Goal: Contribute content: Contribute content

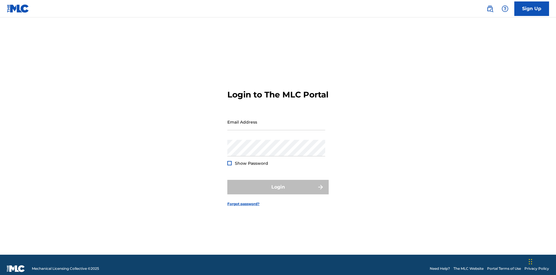
scroll to position [8, 0]
click at [276, 119] on input "Email Address" at bounding box center [276, 122] width 98 height 17
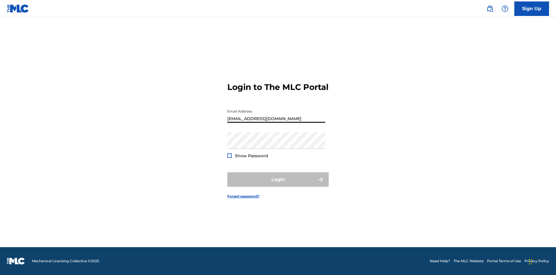
type input "[EMAIL_ADDRESS][DOMAIN_NAME]"
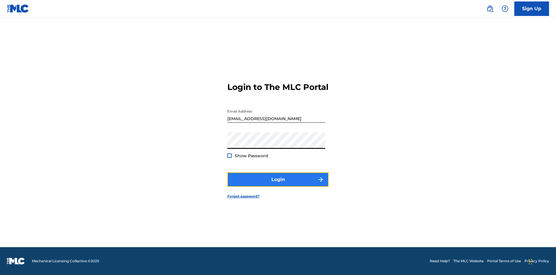
click at [278, 184] on button "Login" at bounding box center [277, 179] width 101 height 14
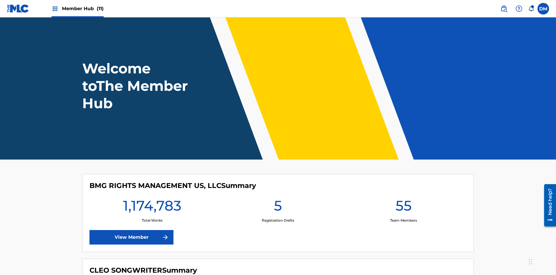
click at [83, 8] on span "Member Hub (11)" at bounding box center [83, 8] width 42 height 7
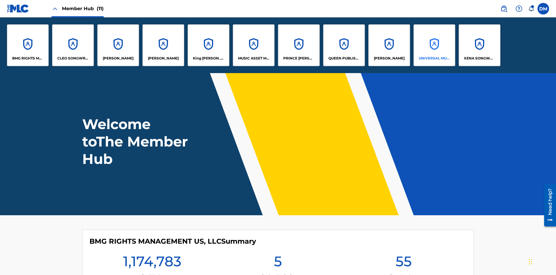
click at [434, 58] on p "UNIVERSAL MUSIC PUB GROUP" at bounding box center [435, 58] width 32 height 5
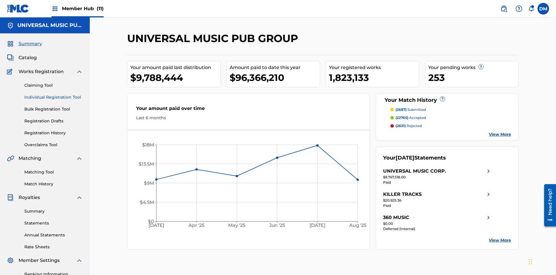
click at [54, 94] on link "Individual Registration Tool" at bounding box center [53, 97] width 59 height 6
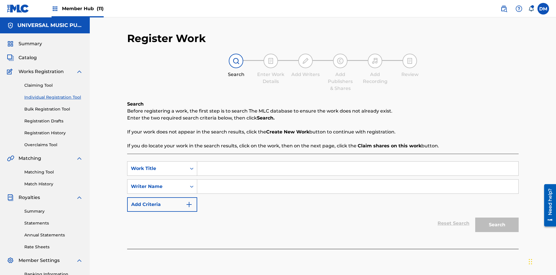
click at [358, 161] on input "Search Form" at bounding box center [357, 168] width 321 height 14
type input "Save At Recordings Page After Adding Recordings"
click at [358, 179] on input "Search Form" at bounding box center [357, 186] width 321 height 14
type input "QWERTYUIOP"
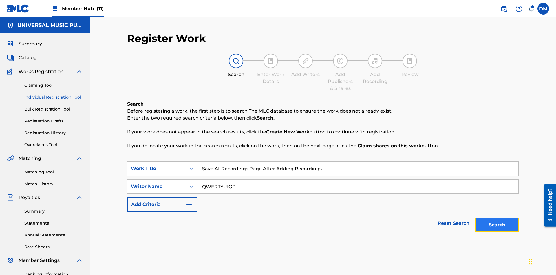
click at [497, 217] on button "Search" at bounding box center [496, 224] width 43 height 14
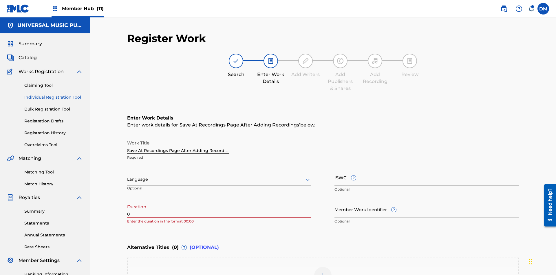
click at [219, 201] on input "0" at bounding box center [219, 209] width 184 height 17
type input "00:00"
click at [308, 176] on icon at bounding box center [308, 179] width 7 height 7
click at [427, 201] on input "Member Work Identifier ?" at bounding box center [427, 209] width 184 height 17
type input "2025.09.27.04"
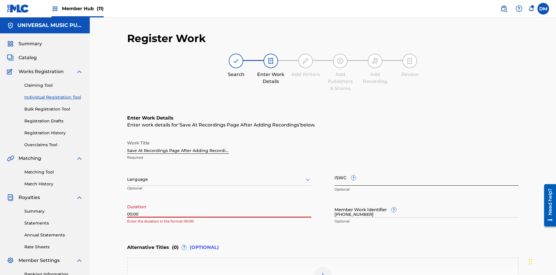
click at [427, 169] on input "ISWC ?" at bounding box center [427, 177] width 184 height 17
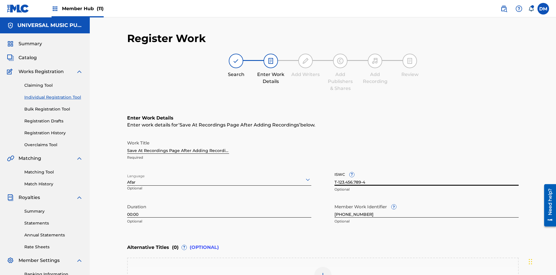
click at [323, 272] on img at bounding box center [323, 275] width 7 height 7
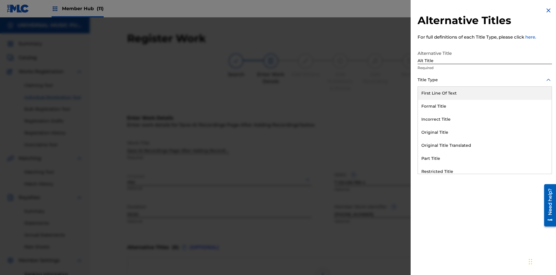
click at [485, 132] on div "Original Title" at bounding box center [485, 132] width 134 height 13
click at [485, 106] on div at bounding box center [485, 105] width 134 height 7
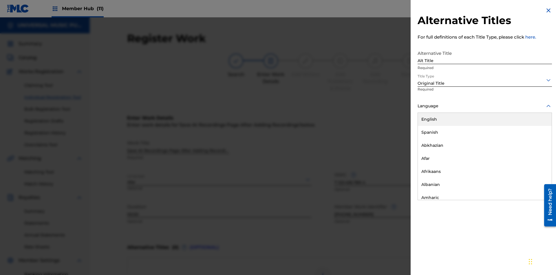
click at [535, 140] on button "Add Title" at bounding box center [535, 140] width 35 height 14
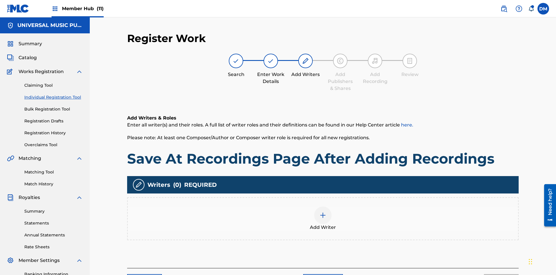
click at [323, 212] on img at bounding box center [323, 215] width 7 height 7
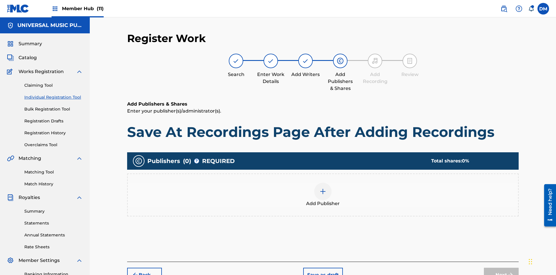
click at [323, 188] on img at bounding box center [323, 191] width 7 height 7
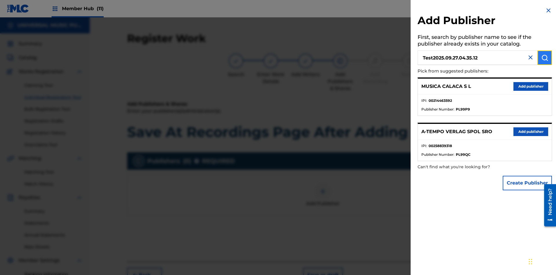
click at [545, 58] on img "submit" at bounding box center [545, 57] width 7 height 7
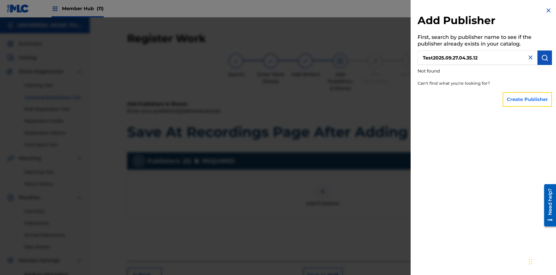
click at [528, 99] on button "Create Publisher" at bounding box center [527, 99] width 49 height 14
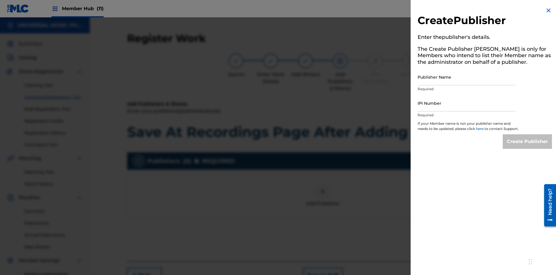
click at [467, 77] on input "Publisher Name" at bounding box center [467, 77] width 98 height 17
click at [467, 103] on input "IPI Number" at bounding box center [467, 103] width 98 height 17
click at [528, 147] on input "Create Publisher" at bounding box center [527, 141] width 49 height 14
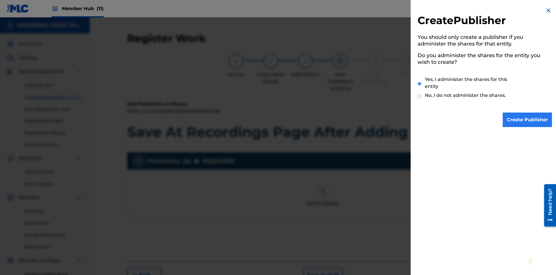
click at [420, 83] on input "Yes, I administer the shares for this entity" at bounding box center [420, 83] width 4 height 12
click at [528, 120] on input "Create Publisher" at bounding box center [527, 119] width 49 height 14
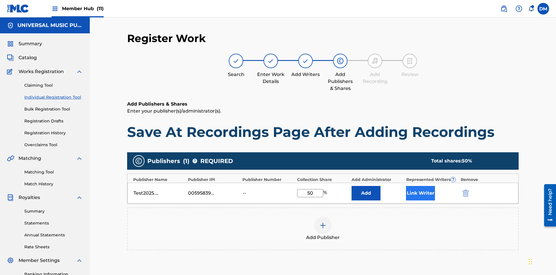
type input "50"
click at [421, 186] on button "Link Writer" at bounding box center [420, 193] width 29 height 14
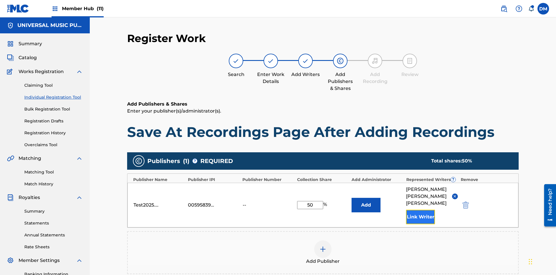
click at [421, 209] on button "Link Writer" at bounding box center [420, 216] width 29 height 14
click at [366, 198] on button "Add" at bounding box center [366, 205] width 29 height 14
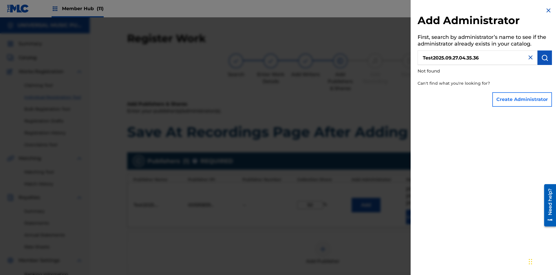
click at [523, 99] on button "Create Administrator" at bounding box center [523, 99] width 60 height 14
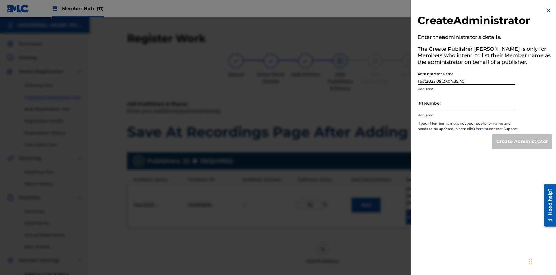
type input "Test2025.09.27.04.35.40"
click at [467, 103] on input "IPI Number" at bounding box center [467, 103] width 98 height 17
type input "00595839777"
click at [523, 147] on input "Create Administrator" at bounding box center [523, 141] width 60 height 14
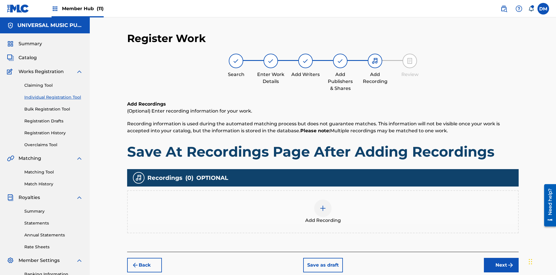
click at [323, 205] on img at bounding box center [323, 208] width 7 height 7
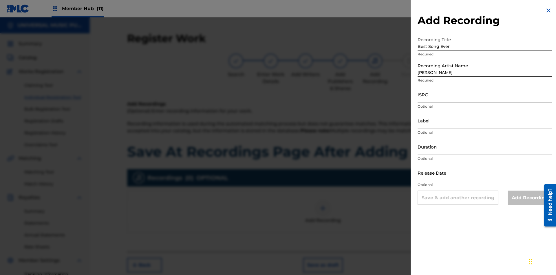
click at [485, 94] on input "ISRC" at bounding box center [485, 94] width 134 height 17
click at [485, 120] on input "Label" at bounding box center [485, 120] width 134 height 17
click at [485, 146] on input "Duration" at bounding box center [485, 146] width 134 height 17
click at [485, 146] on input "1" at bounding box center [485, 146] width 134 height 17
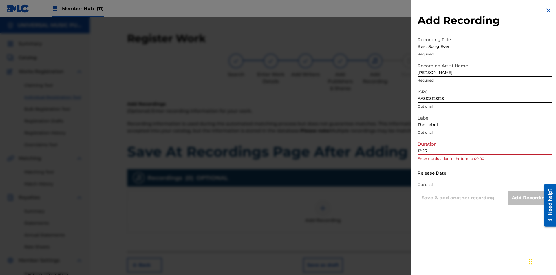
click at [447, 173] on input "text" at bounding box center [442, 172] width 49 height 17
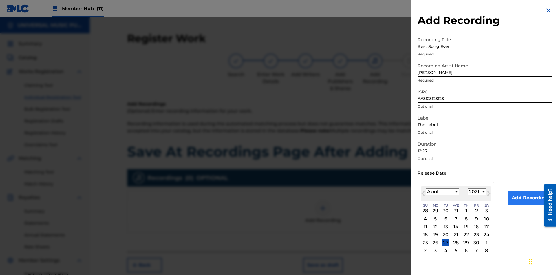
click at [466, 211] on div "1" at bounding box center [466, 210] width 7 height 7
click at [530, 198] on input "Add Recording" at bounding box center [530, 197] width 44 height 14
click at [323, 258] on button "Save as draft" at bounding box center [323, 265] width 40 height 14
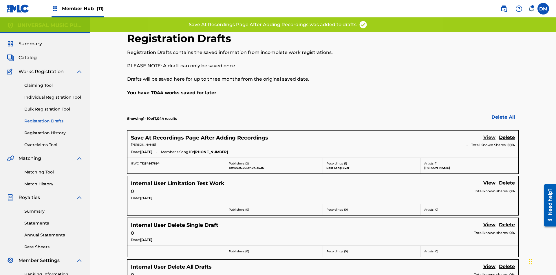
click at [490, 134] on link "View" at bounding box center [490, 138] width 12 height 8
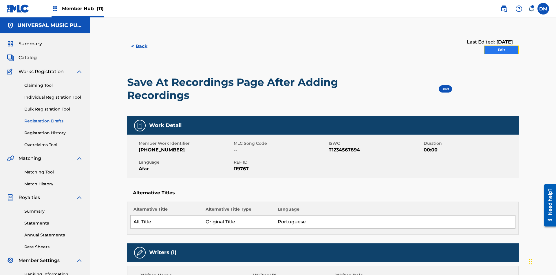
click at [502, 45] on link "Edit" at bounding box center [501, 49] width 35 height 9
